Goal: Find specific page/section

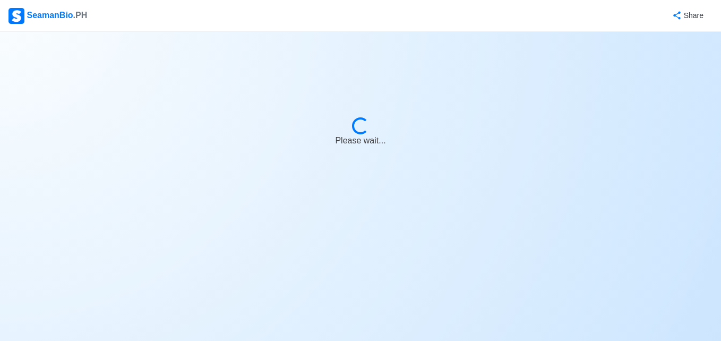
select select "3rd Engineer"
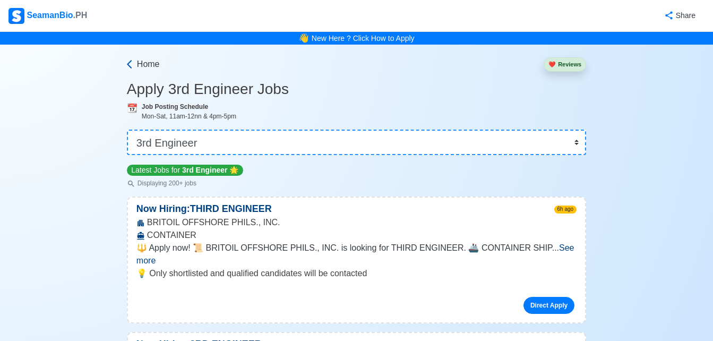
click at [141, 61] on span "Home" at bounding box center [148, 64] width 23 height 13
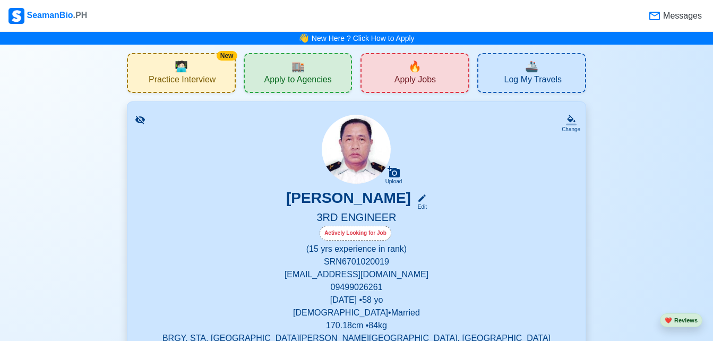
click at [333, 63] on div "🏬 Apply to Agencies" at bounding box center [298, 73] width 109 height 40
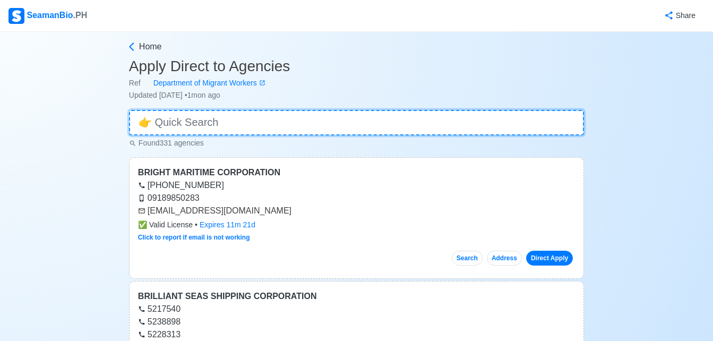
click at [237, 125] on input at bounding box center [356, 122] width 455 height 25
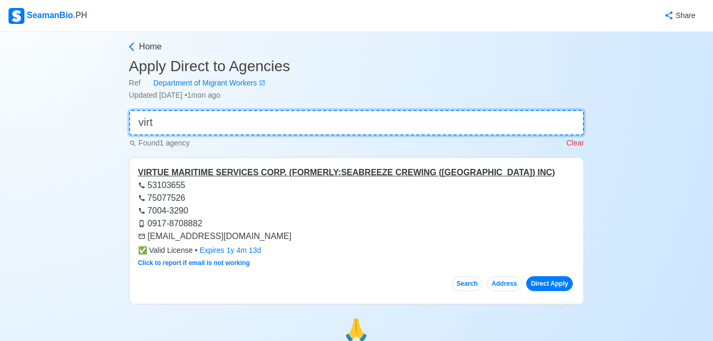
type input "virt"
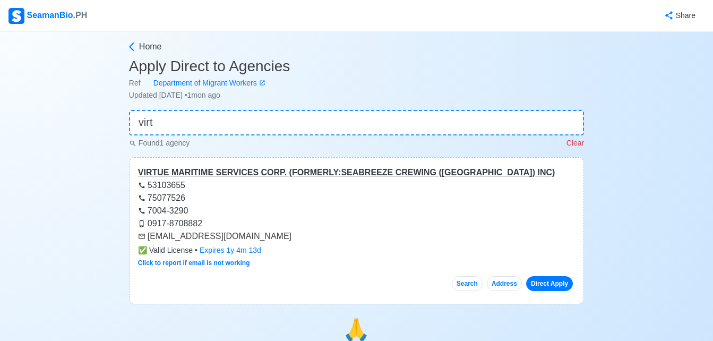
click at [265, 175] on div "VIRTUE MARITIME SERVICES CORP. (FORMERLY:SEABREEZE CREWING ([GEOGRAPHIC_DATA]) …" at bounding box center [356, 172] width 437 height 13
